Goal: Check status: Check status

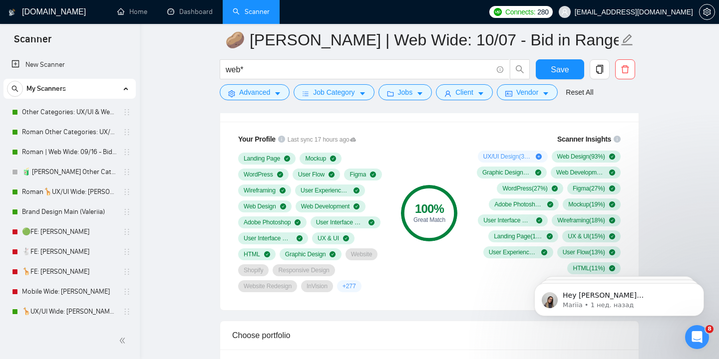
scroll to position [732, 0]
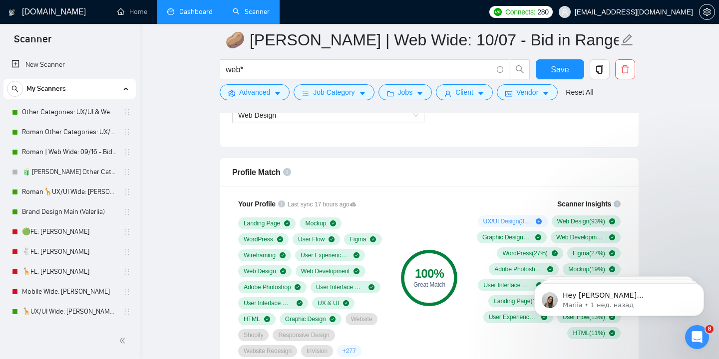
click at [200, 14] on link "Dashboard" at bounding box center [189, 11] width 45 height 8
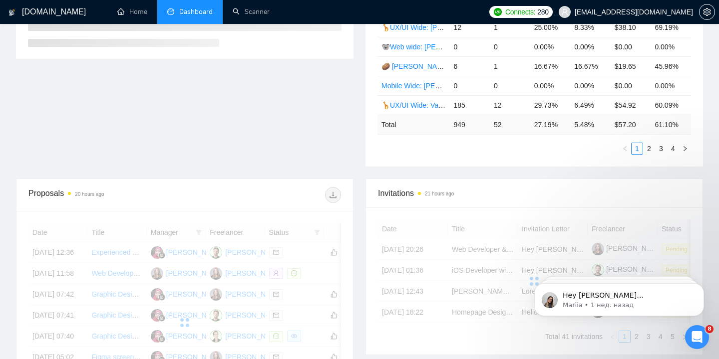
scroll to position [250, 0]
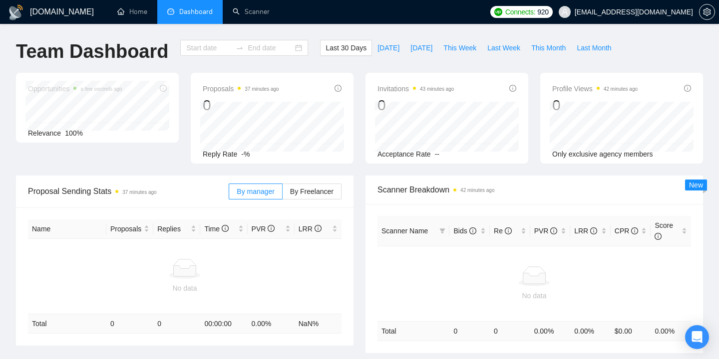
type input "[DATE]"
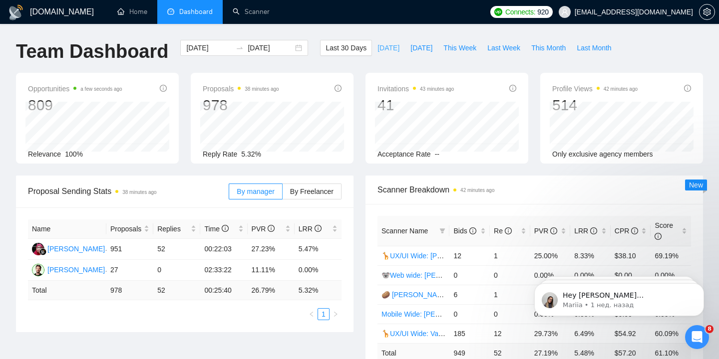
click at [383, 47] on span "[DATE]" at bounding box center [388, 47] width 22 height 11
type input "[DATE]"
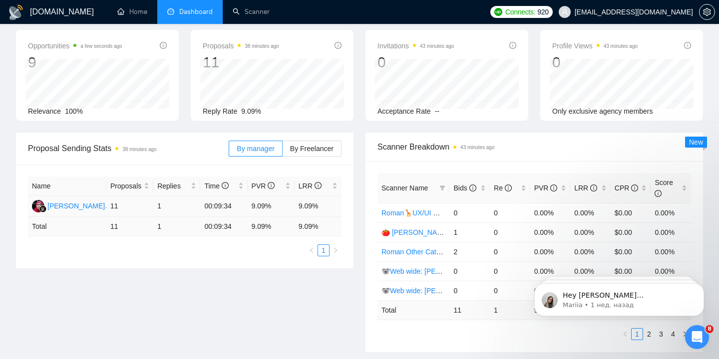
scroll to position [45, 0]
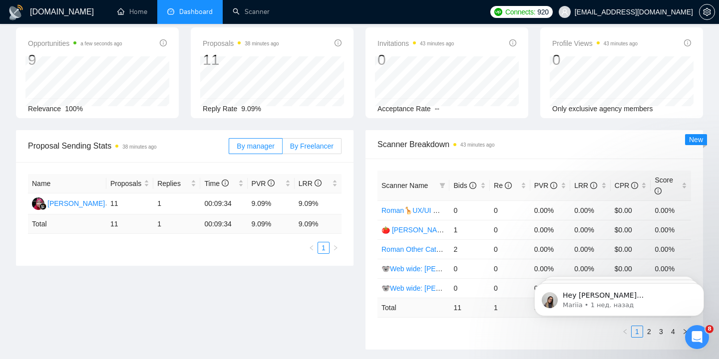
click at [323, 147] on span "By Freelancer" at bounding box center [311, 146] width 43 height 8
click at [283, 149] on input "By Freelancer" at bounding box center [283, 149] width 0 height 0
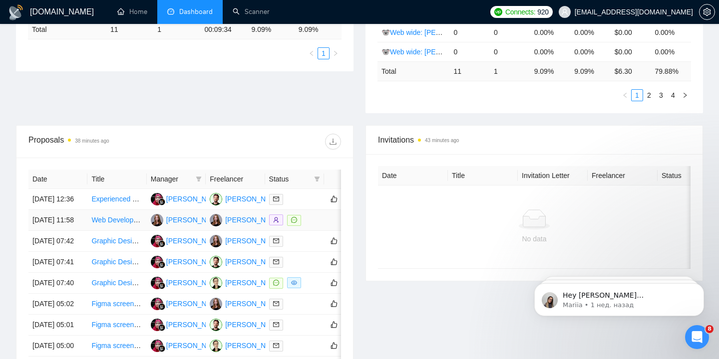
scroll to position [292, 0]
